Goal: Navigation & Orientation: Find specific page/section

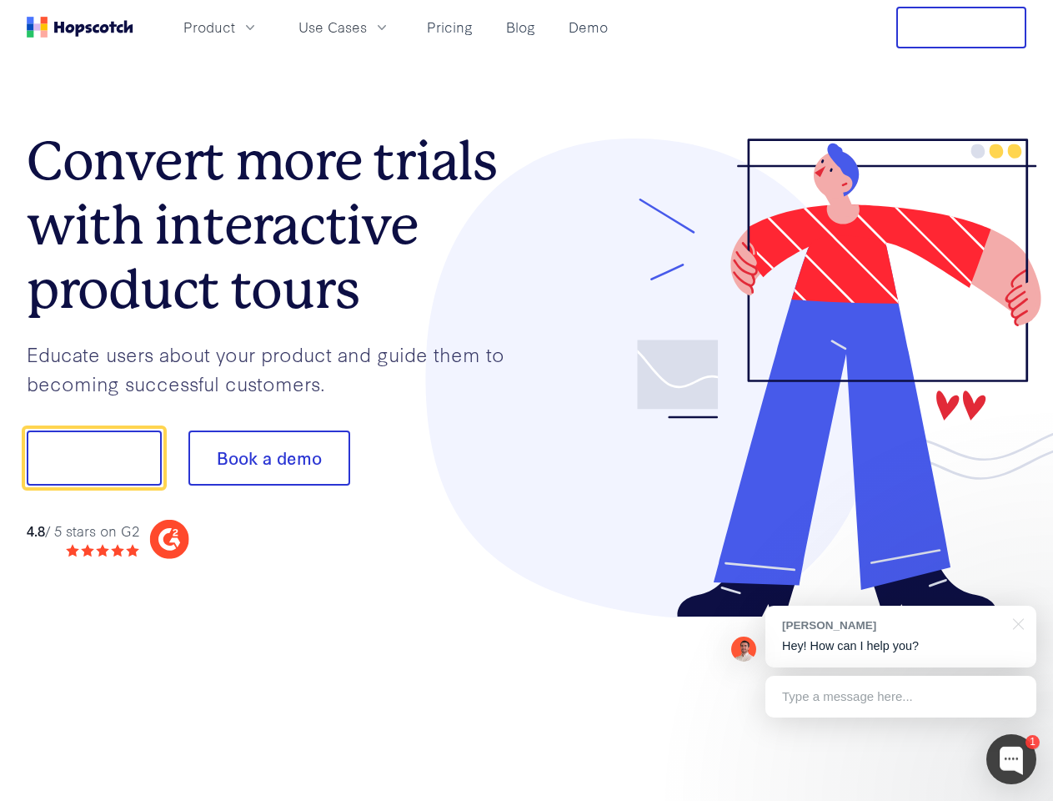
click at [527, 400] on div at bounding box center [777, 378] width 500 height 480
click at [235, 27] on span "Product" at bounding box center [209, 27] width 52 height 21
click at [367, 27] on span "Use Cases" at bounding box center [333, 27] width 68 height 21
click at [962, 28] on button "Free Trial" at bounding box center [962, 28] width 130 height 42
click at [93, 458] on button "Show me!" at bounding box center [94, 457] width 135 height 55
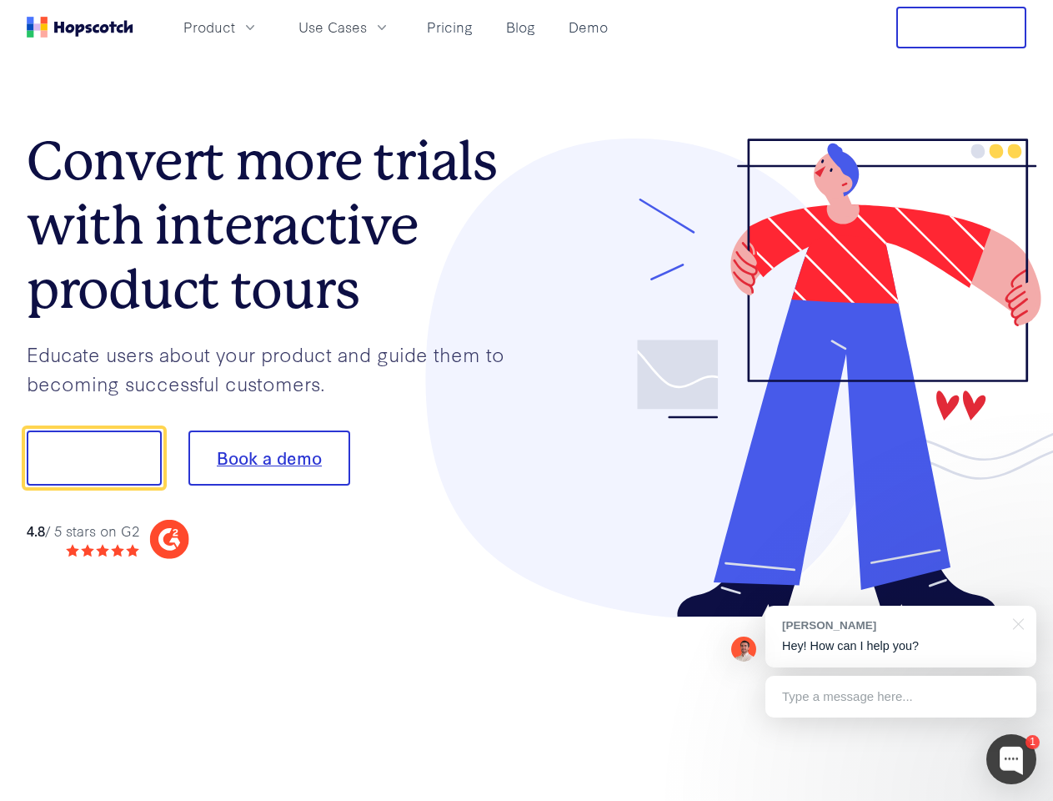
click at [269, 458] on button "Book a demo" at bounding box center [269, 457] width 162 height 55
click at [1012, 759] on div at bounding box center [1012, 759] width 50 height 50
click at [901, 636] on div "[PERSON_NAME] Hey! How can I help you?" at bounding box center [901, 636] width 271 height 62
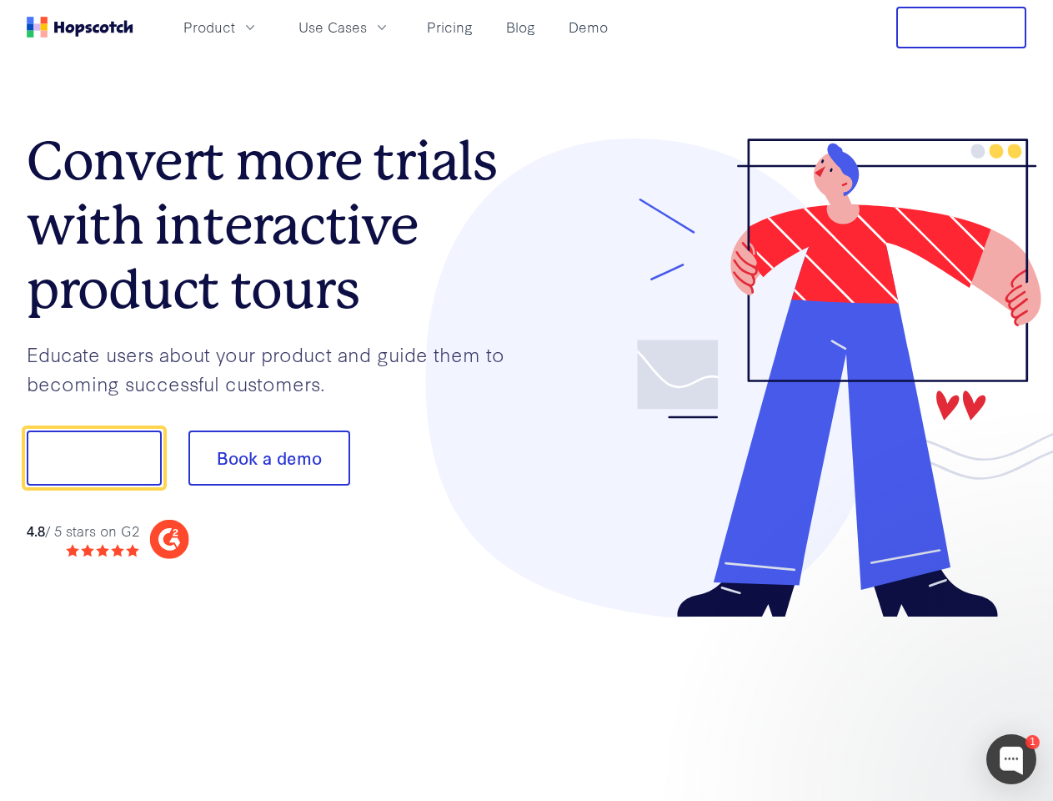
click at [1016, 622] on div at bounding box center [880, 567] width 313 height 333
click at [901, 696] on div at bounding box center [880, 567] width 313 height 333
